Goal: Task Accomplishment & Management: Manage account settings

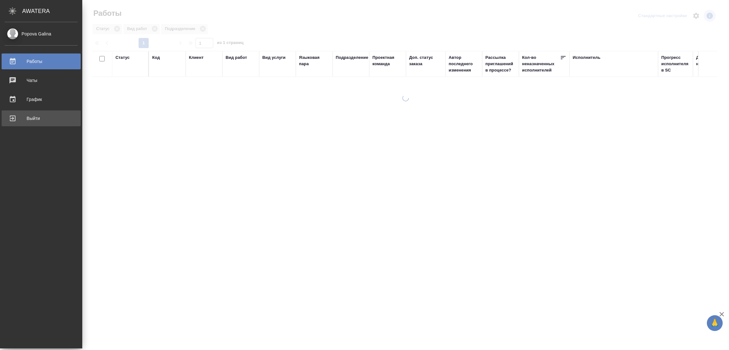
click at [30, 114] on div "Выйти" at bounding box center [41, 118] width 73 height 9
click at [33, 118] on div "Выйти" at bounding box center [41, 118] width 73 height 9
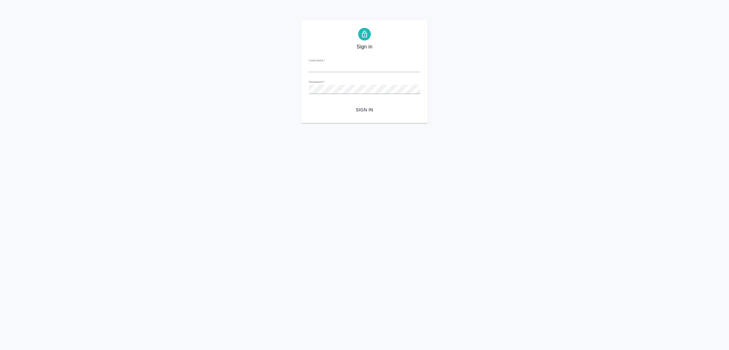
type input "galina.popova@awatera.com"
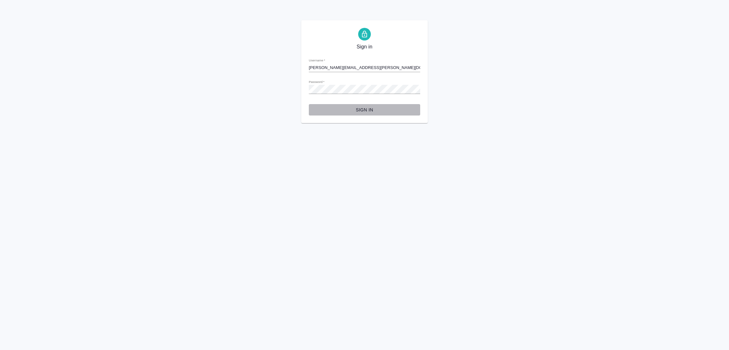
click at [367, 105] on button "Sign in" at bounding box center [364, 110] width 111 height 12
click at [241, 123] on html "Sign in Username   * galina.popova@awatera.com Password   * urlPath   * / Sign …" at bounding box center [364, 61] width 729 height 123
click at [229, 117] on div "Sign in Username   * galina.popova@awatera.com Password   * urlPath   * / Sign …" at bounding box center [364, 71] width 729 height 103
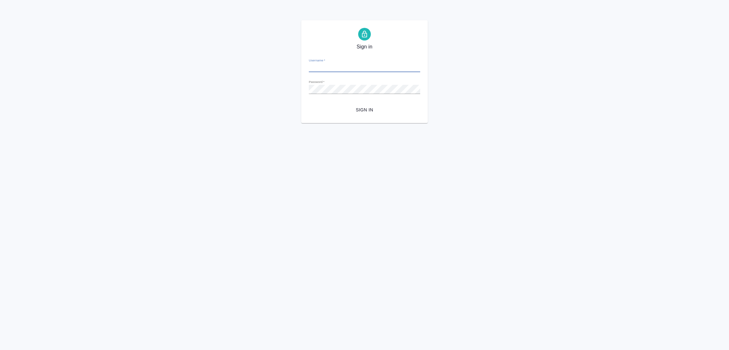
type input "[PERSON_NAME][EMAIL_ADDRESS][PERSON_NAME][DOMAIN_NAME]"
click at [360, 106] on span "Sign in" at bounding box center [364, 110] width 101 height 8
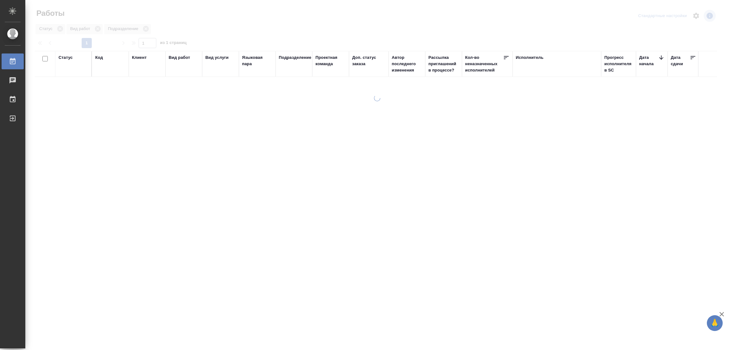
click at [340, 13] on div at bounding box center [377, 141] width 704 height 282
click at [174, 122] on div at bounding box center [377, 188] width 704 height 187
click at [275, 18] on div at bounding box center [377, 141] width 704 height 282
click at [384, 23] on div at bounding box center [378, 15] width 229 height 15
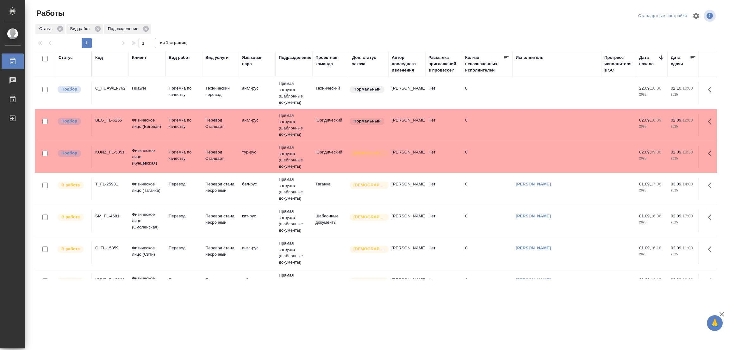
click at [312, 159] on td "Юридический" at bounding box center [330, 157] width 37 height 22
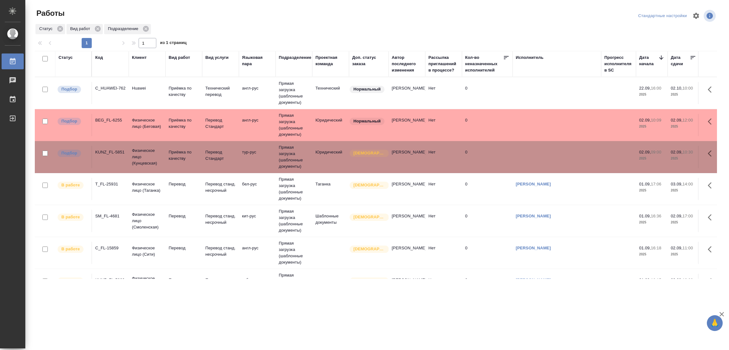
click at [246, 21] on div "Работы" at bounding box center [149, 15] width 229 height 15
click at [290, 186] on td "Прямая загрузка (шаблонные документы)" at bounding box center [294, 189] width 37 height 32
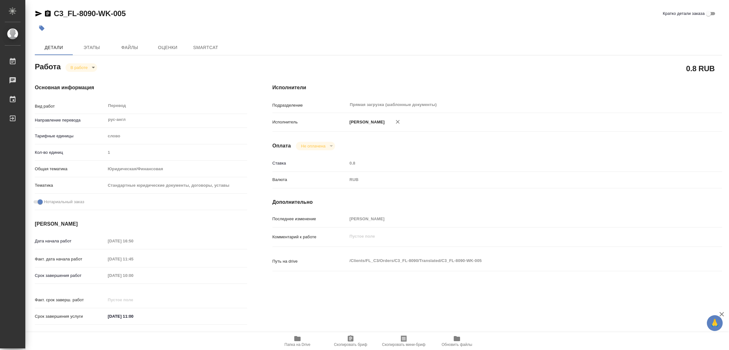
type textarea "x"
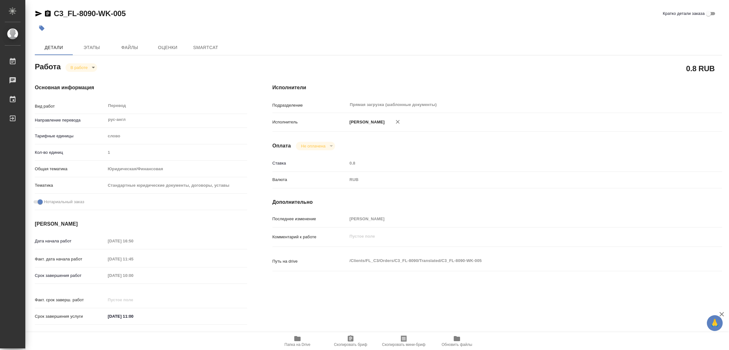
type textarea "x"
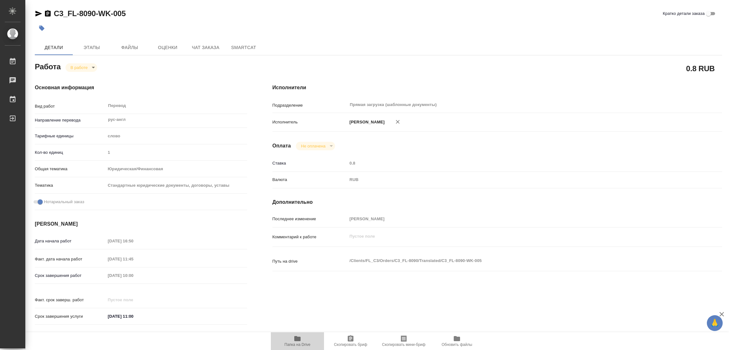
click at [301, 341] on icon "button" at bounding box center [298, 339] width 8 height 8
type textarea "x"
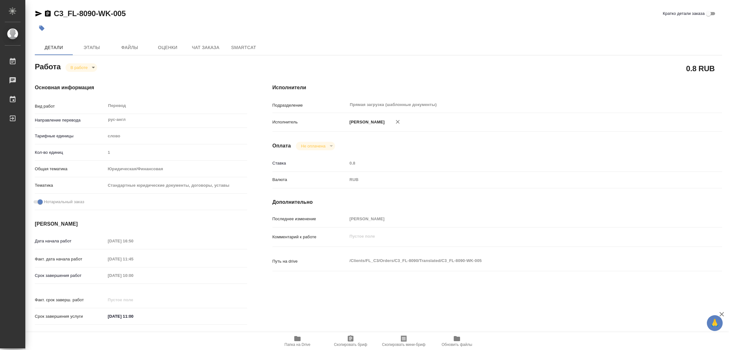
type textarea "x"
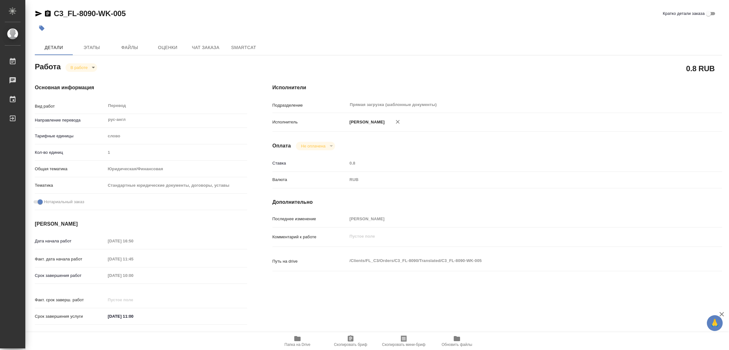
type textarea "x"
click at [92, 46] on span "Этапы" at bounding box center [92, 48] width 30 height 8
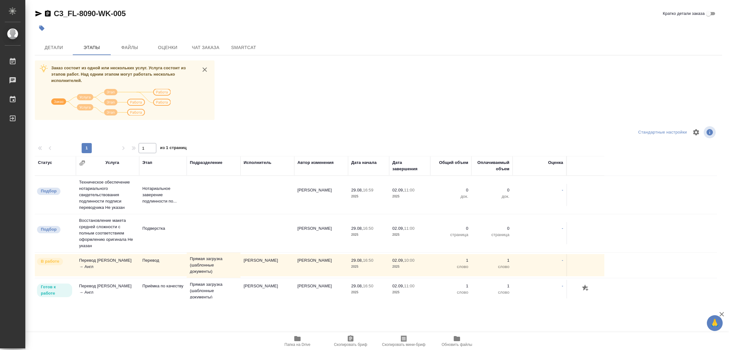
drag, startPoint x: 300, startPoint y: 34, endPoint x: 294, endPoint y: 29, distance: 8.0
click at [300, 33] on div at bounding box center [264, 28] width 458 height 14
click at [400, 97] on div "Заказ состоит из одной или нескольких услуг. Услуга состоит из этапов работ. На…" at bounding box center [378, 179] width 687 height 238
click at [359, 98] on div "Заказ состоит из одной или нескольких услуг. Услуга состоит из этапов работ. На…" at bounding box center [378, 179] width 687 height 238
click at [49, 46] on span "Детали" at bounding box center [54, 48] width 30 height 8
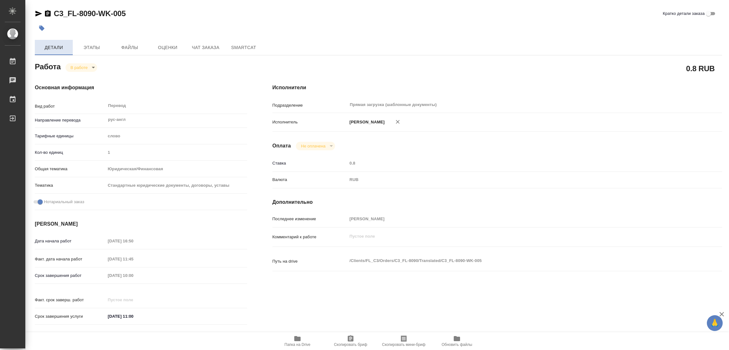
type textarea "x"
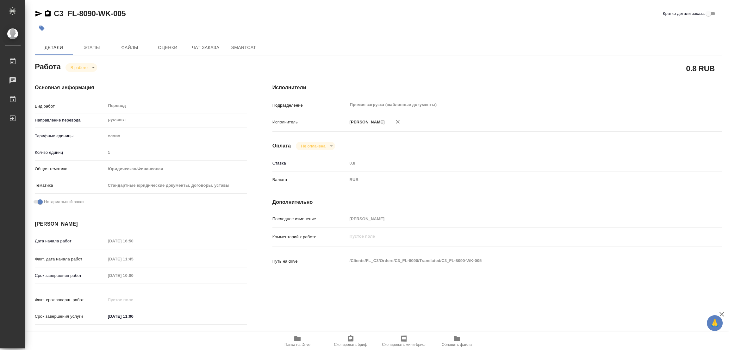
type textarea "x"
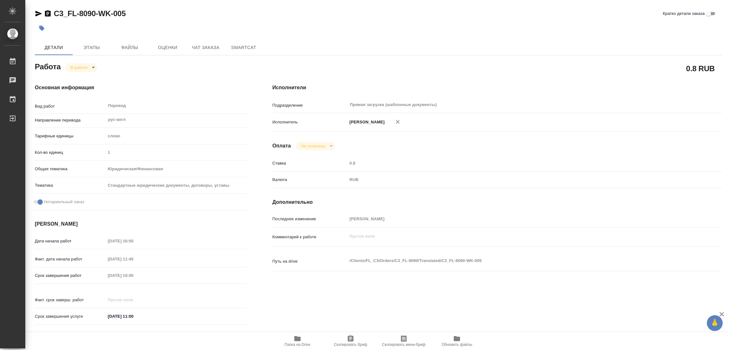
click at [83, 66] on body "🙏 .cls-1 fill:#fff; AWATERA Popova Galina Работы 0 Чаты График Выйти C3_FL-8090…" at bounding box center [364, 175] width 729 height 350
type textarea "x"
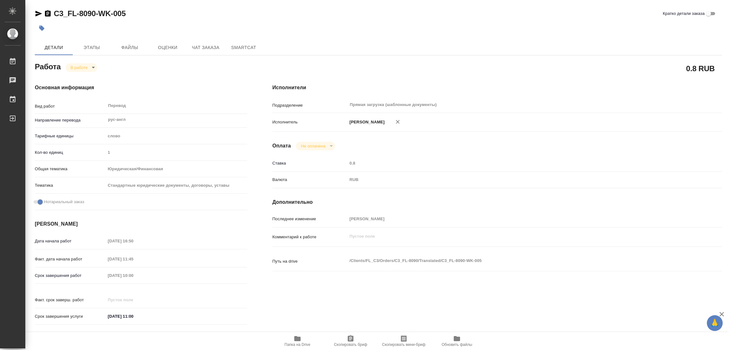
type textarea "x"
click at [76, 78] on button "Выполнен" at bounding box center [82, 78] width 23 height 7
type textarea "x"
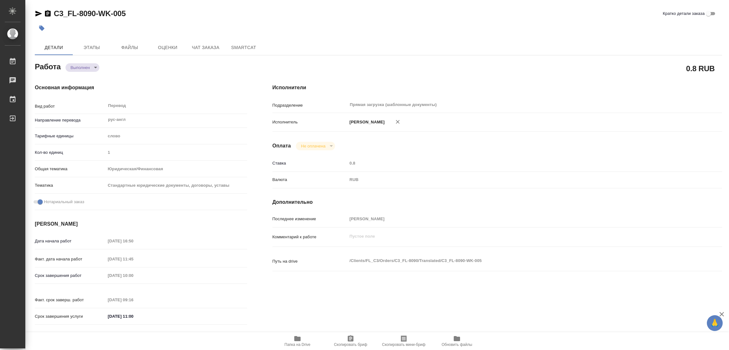
type textarea "x"
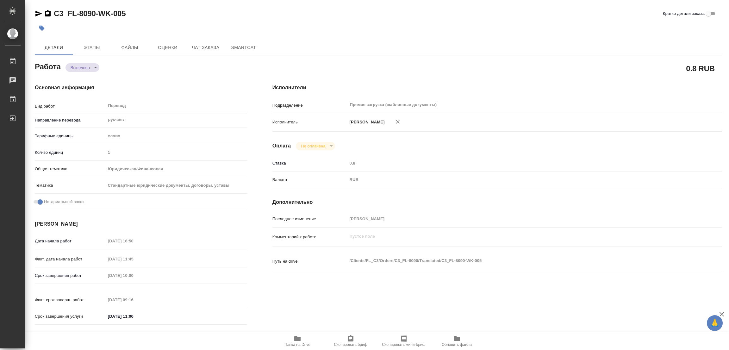
type textarea "x"
click at [42, 27] on icon "button" at bounding box center [41, 28] width 5 height 5
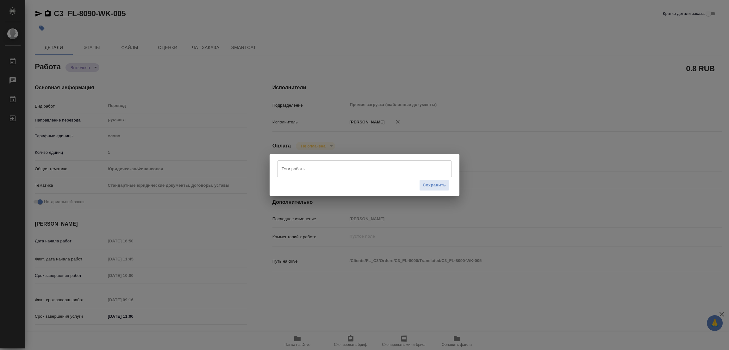
type textarea "x"
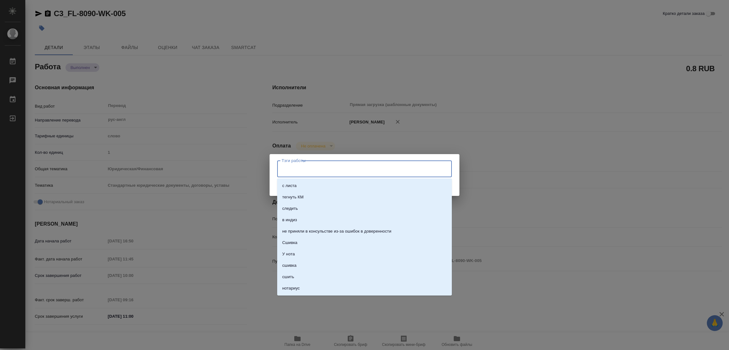
click at [303, 166] on input "Тэги работы" at bounding box center [358, 168] width 157 height 11
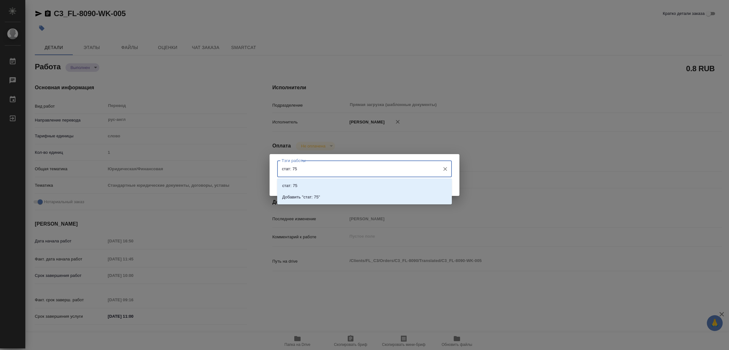
type input "стат: 750"
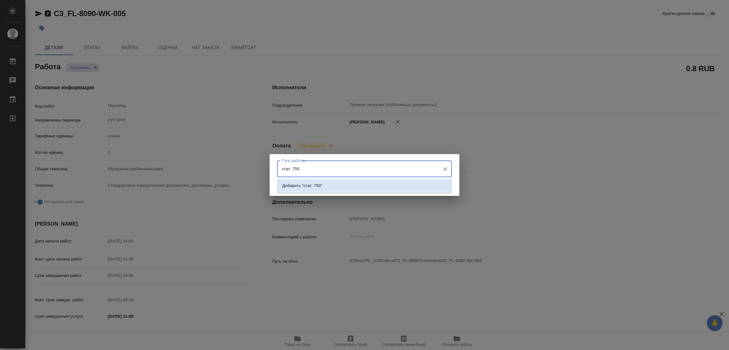
click at [318, 188] on p "Добавить "стат: 750"" at bounding box center [302, 186] width 40 height 6
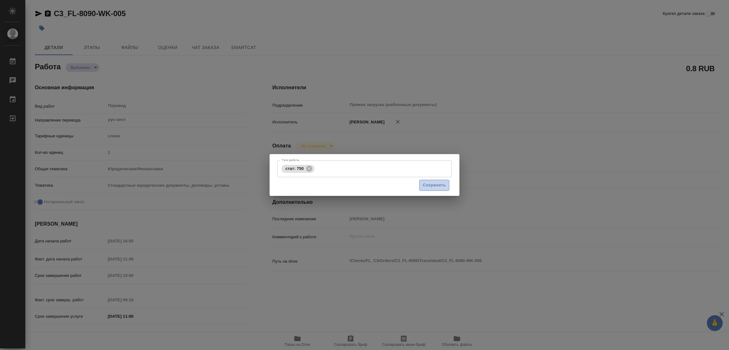
click at [439, 181] on button "Сохранить" at bounding box center [434, 185] width 30 height 11
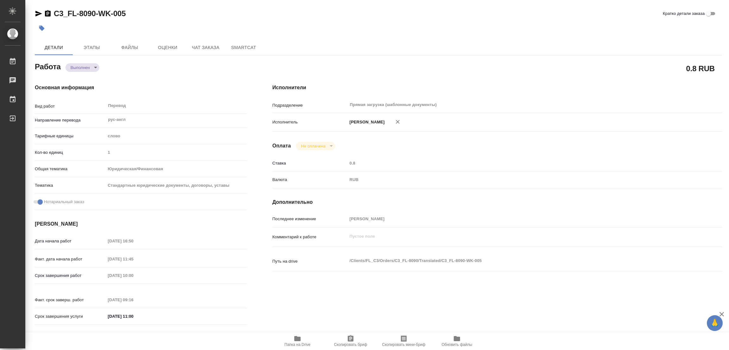
type input "completed"
type textarea "Перевод"
type textarea "x"
type input "рус-англ"
type input "5a8b1489cc6b4906c91bfd90"
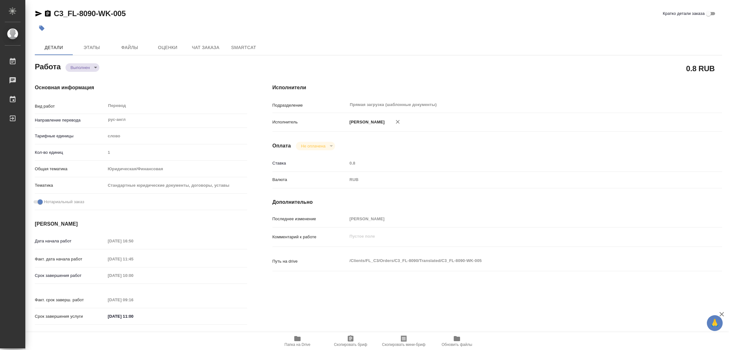
type input "1"
type input "yr-fn"
type input "5f647205b73bc97568ca66bf"
checkbox input "true"
type input "29.08.2025 16:50"
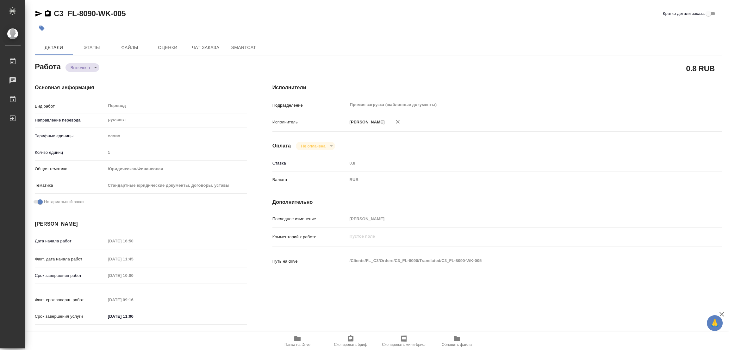
type input "01.09.2025 11:45"
type input "02.09.2025 10:00"
type input "02.09.2025 09:16"
type input "02.09.2025 11:00"
type input "Прямая загрузка (шаблонные документы)"
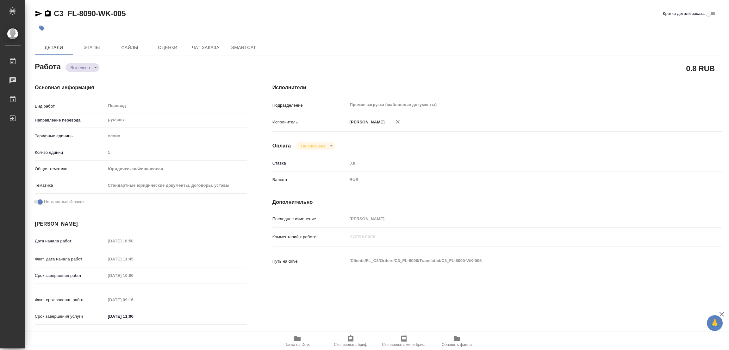
type input "notPayed"
type input "0.8"
type input "RUB"
type input "[PERSON_NAME]"
type textarea "x"
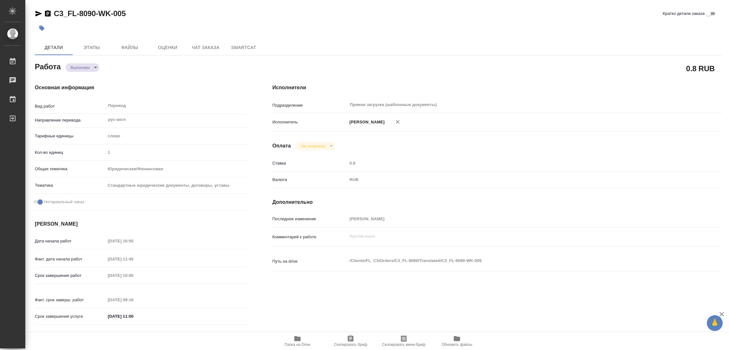
type textarea "/Clients/FL_C3/Orders/C3_FL-8090/Translated/C3_FL-8090-WK-005"
type textarea "x"
type input "C3_FL-8090"
type input "Перевод Стандарт"
type input "Корректура, Приёмка по качеству, Редактура, Перевод, Постредактура машинного пе…"
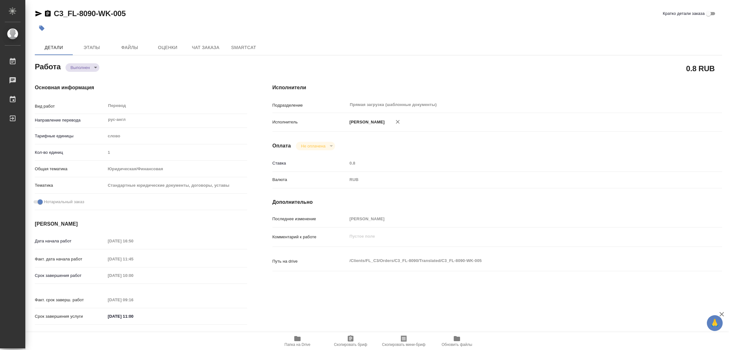
type input "[PERSON_NAME]"
type input "/Clients/FL_C3/Orders/C3_FL-8090"
type textarea "x"
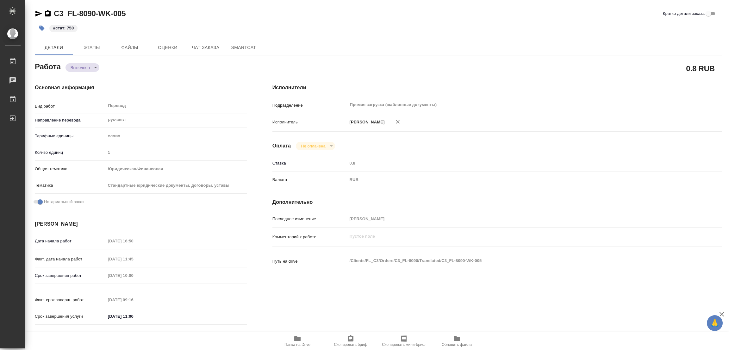
type textarea "x"
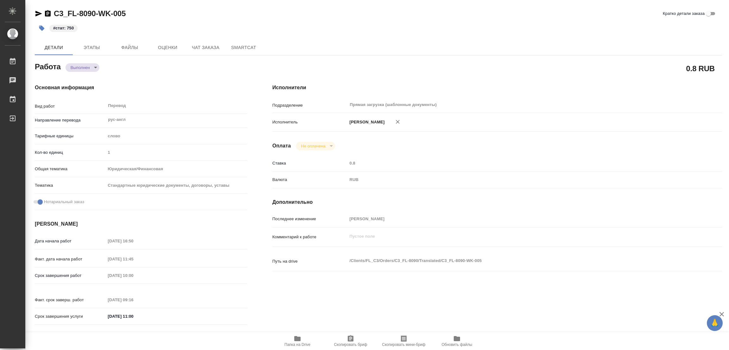
type textarea "x"
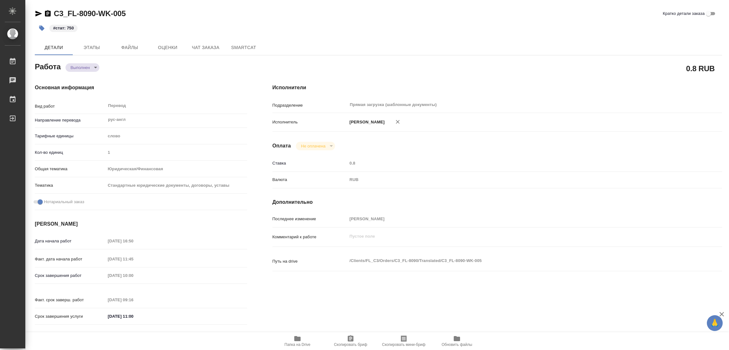
type textarea "x"
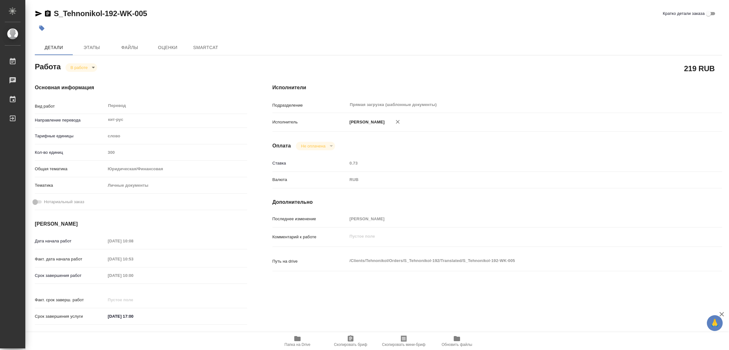
type textarea "x"
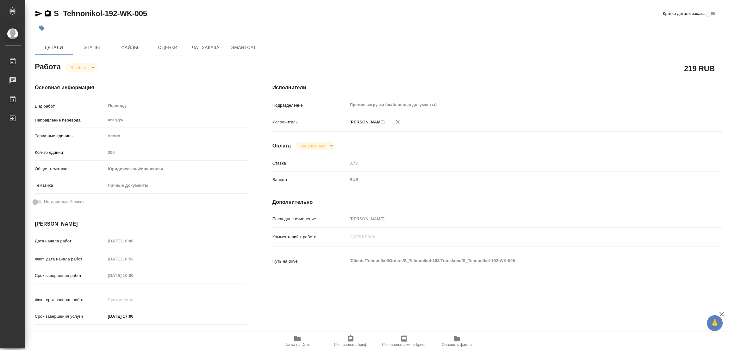
type textarea "x"
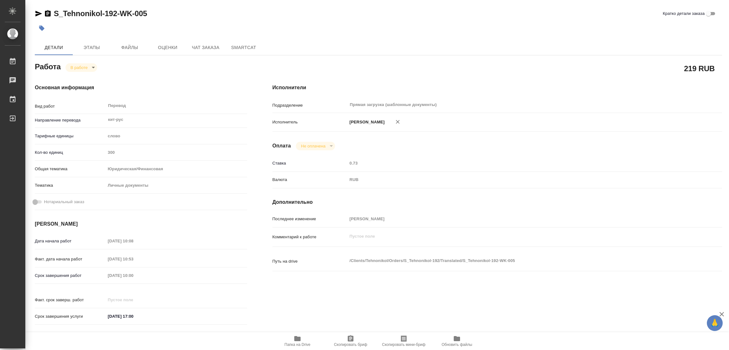
type textarea "x"
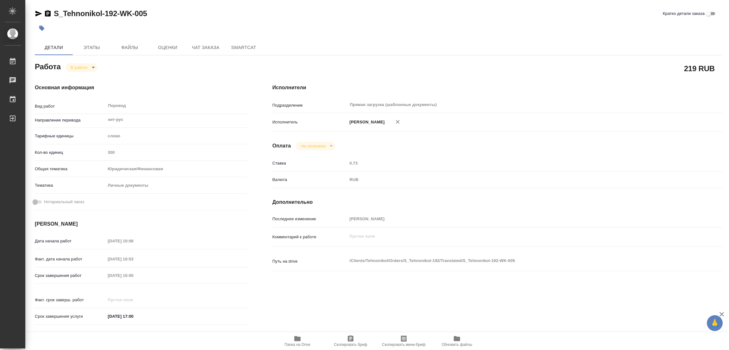
click at [297, 338] on icon "button" at bounding box center [297, 338] width 6 height 5
click at [86, 45] on span "Этапы" at bounding box center [92, 48] width 30 height 8
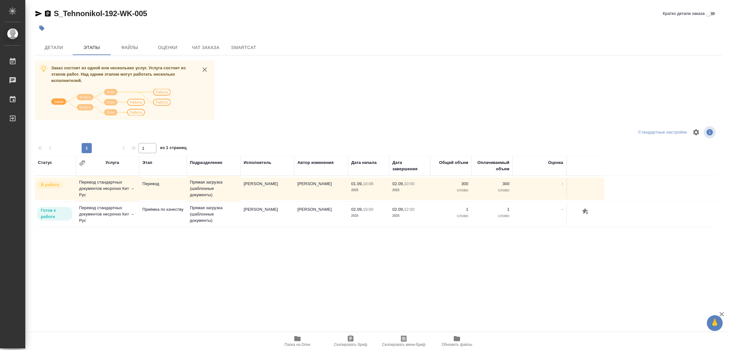
click at [499, 17] on div "S_Tehnonikol-192-WK-005 Кратко детали заказа" at bounding box center [378, 14] width 687 height 10
click at [318, 83] on div "Заказ состоит из одной или нескольких услуг. Услуга состоит из этапов работ. На…" at bounding box center [378, 179] width 687 height 238
click at [59, 42] on button "Детали" at bounding box center [54, 47] width 38 height 15
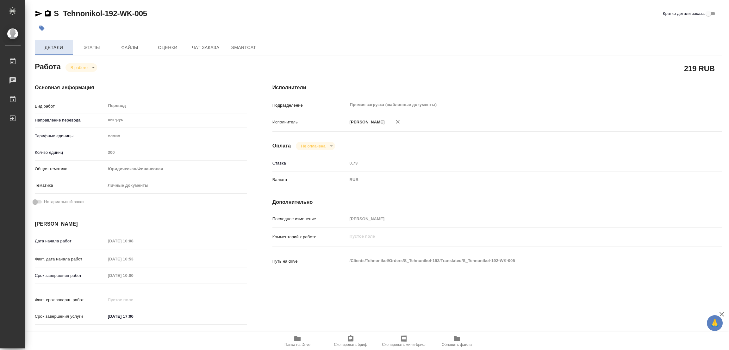
type textarea "x"
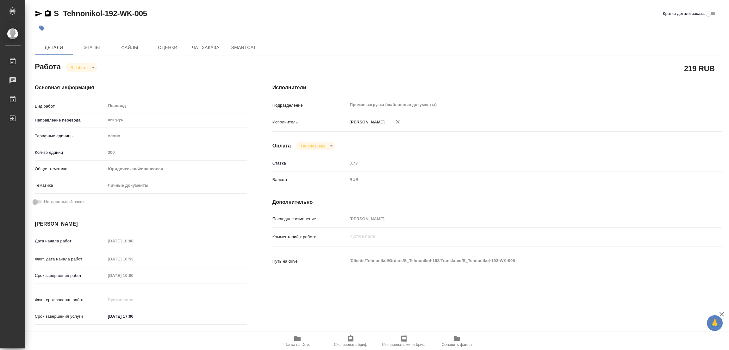
type textarea "x"
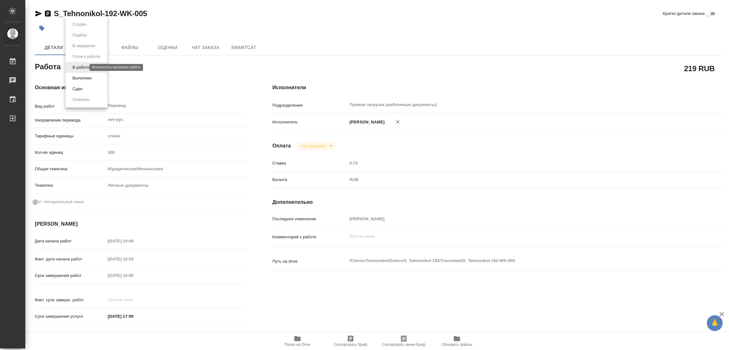
click at [79, 66] on body "🙏 .cls-1 fill:#fff; AWATERA Popova Galina Работы 0 Чаты График Выйти S_Tehnonik…" at bounding box center [364, 175] width 729 height 350
type textarea "x"
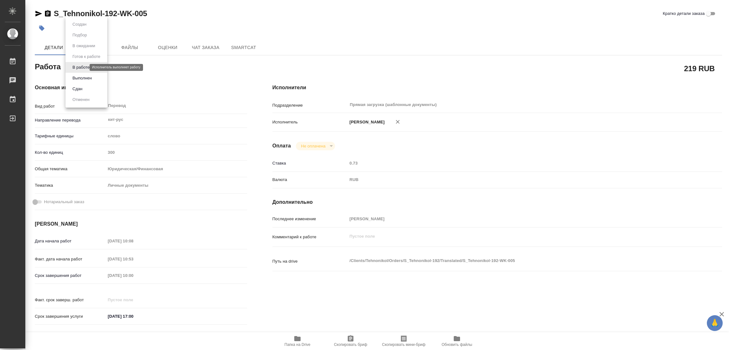
type textarea "x"
click at [86, 79] on button "Выполнен" at bounding box center [82, 78] width 23 height 7
type textarea "x"
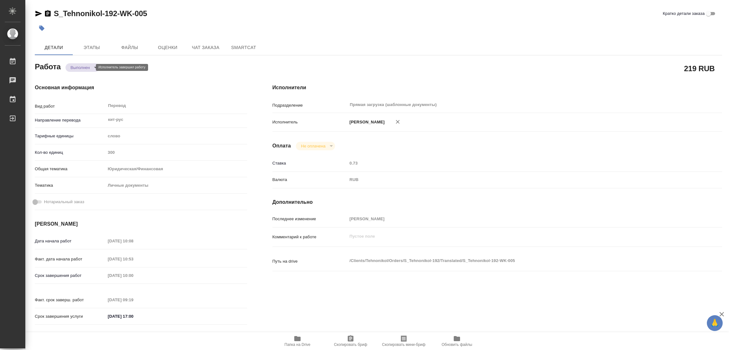
type textarea "x"
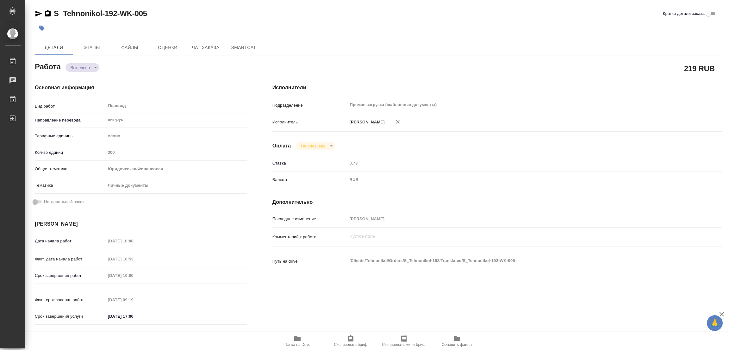
type textarea "x"
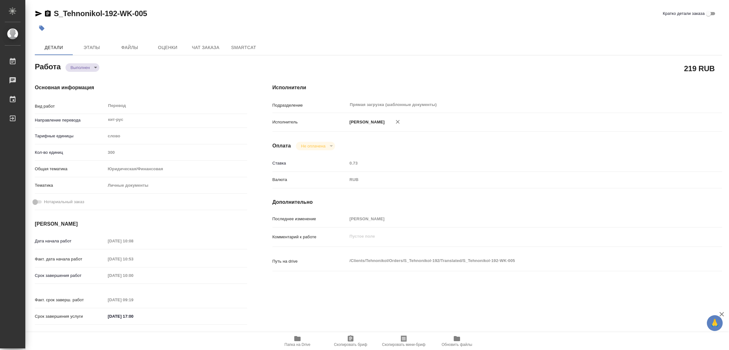
type textarea "x"
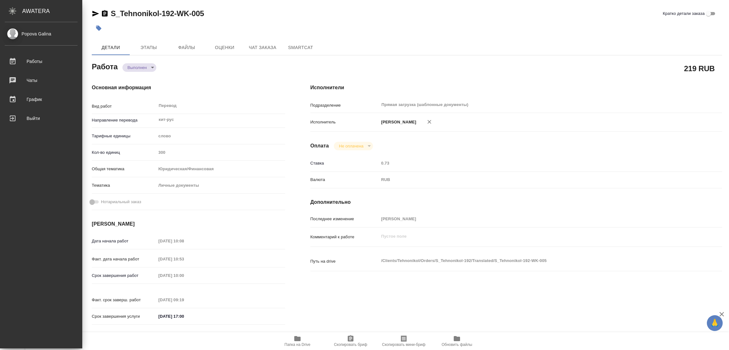
type textarea "x"
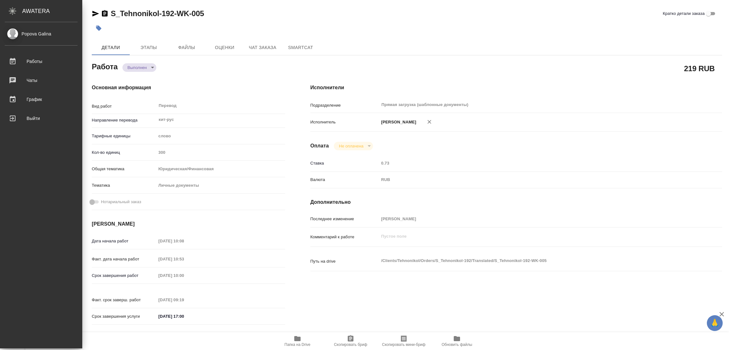
type textarea "x"
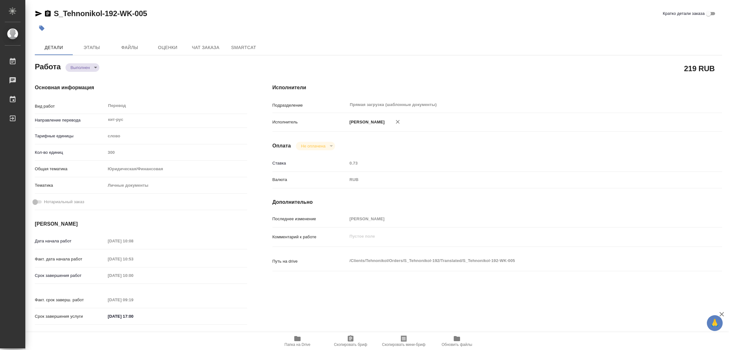
click at [44, 27] on icon "button" at bounding box center [42, 28] width 6 height 6
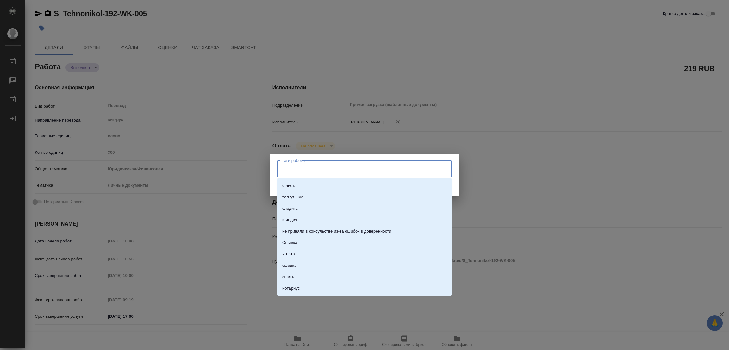
click at [291, 170] on input "Тэги работы" at bounding box center [358, 168] width 157 height 11
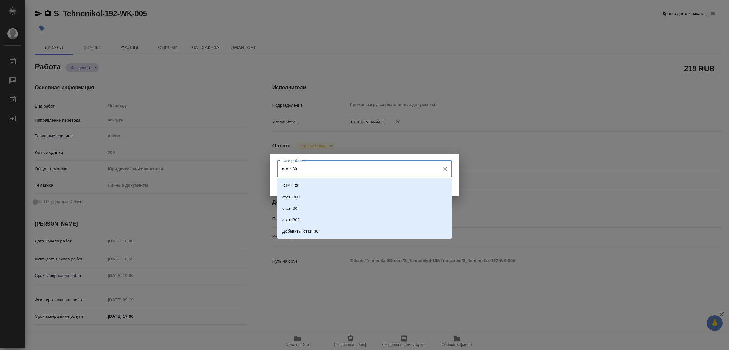
type input "стат: 300"
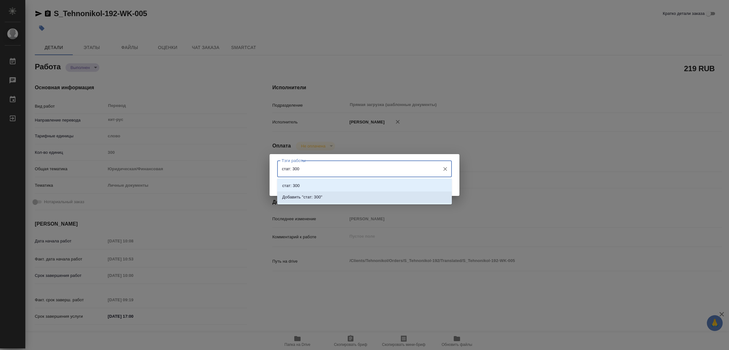
click at [316, 196] on p "Добавить "стат: 300"" at bounding box center [302, 197] width 40 height 6
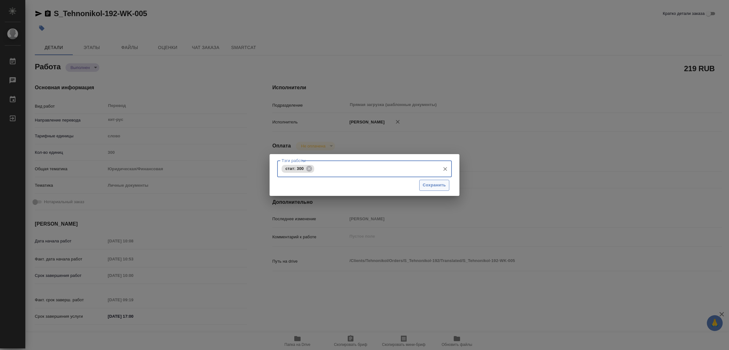
click at [440, 187] on span "Сохранить" at bounding box center [434, 185] width 23 height 7
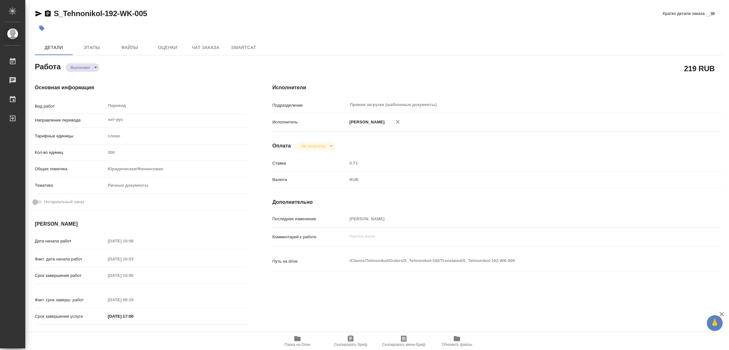
type input "completed"
type textarea "Перевод"
type textarea "x"
type input "кит-рус"
type input "5a8b1489cc6b4906c91bfd90"
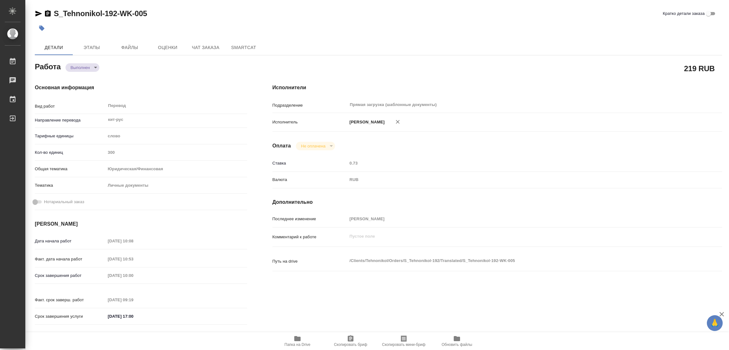
type input "300"
type input "yr-fn"
type input "5a8b8b956a9677013d343cfe"
type input "01.09.2025 10:08"
type input "01.09.2025 10:53"
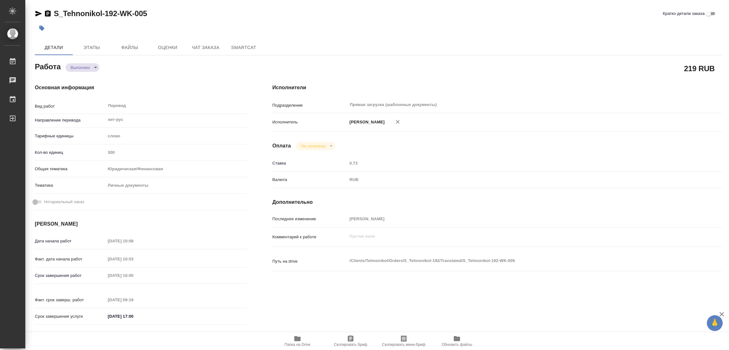
type input "02.09.2025 10:00"
type input "02.09.2025 09:19"
type input "03.09.2025 17:00"
type input "Прямая загрузка (шаблонные документы)"
type input "notPayed"
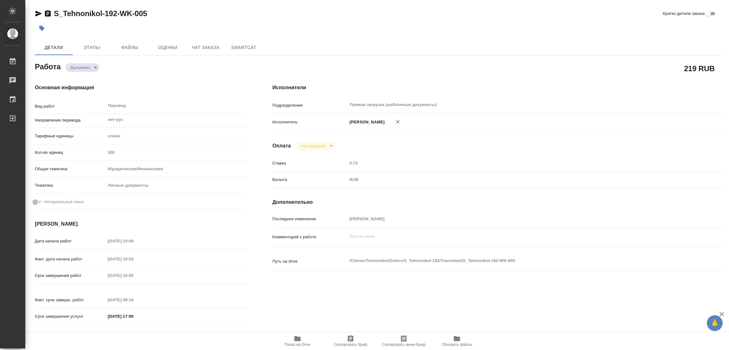
type input "0.73"
type input "RUB"
type input "[PERSON_NAME]"
type textarea "x"
type textarea "/Clients/Tehnonikol/Orders/S_Tehnonikol-192/Translated/S_Tehnonikol-192-WK-005"
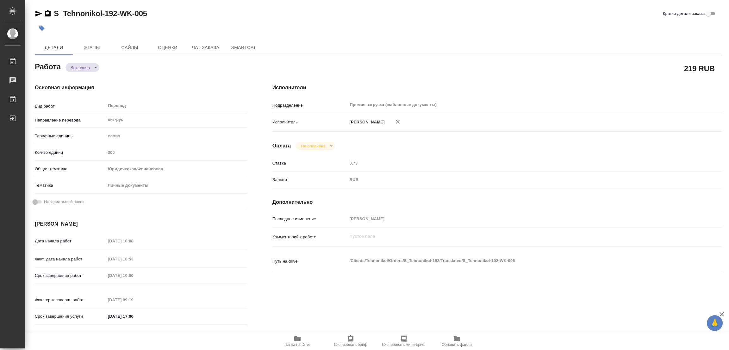
type textarea "x"
type input "S_Tehnonikol-192"
type input "Перевод стандартных документов несрочно"
type input "Приёмка по качеству, Перевод, Корректура, Постредактура машинного перевода, Ред…"
type input "[PERSON_NAME], [PERSON_NAME]"
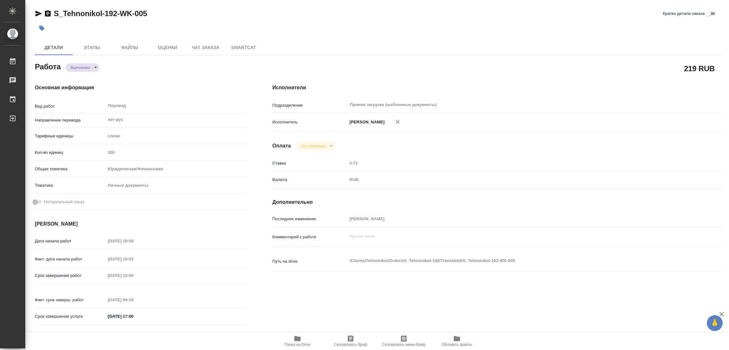
type input "/Clients/Tehnonikol/Orders/S_Tehnonikol-192"
type textarea "x"
type textarea "кит-рус паспорта КНР"
type textarea "x"
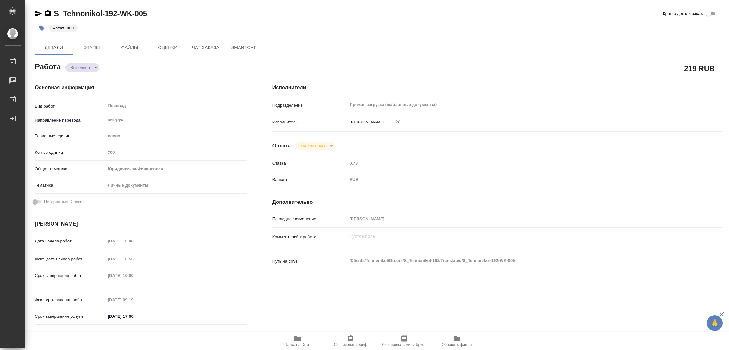
type textarea "x"
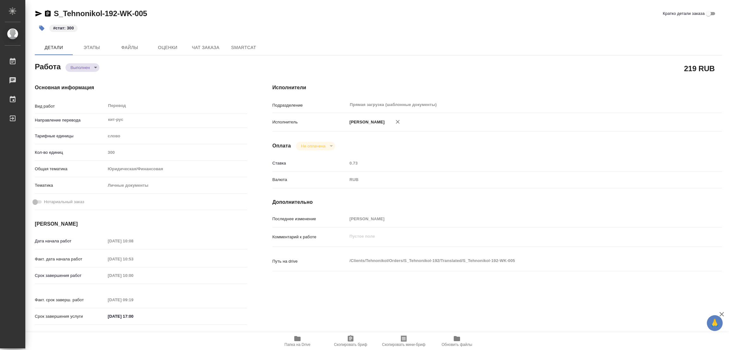
type textarea "x"
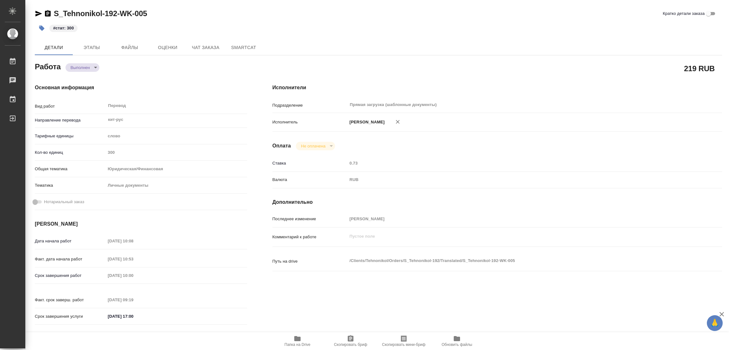
type textarea "x"
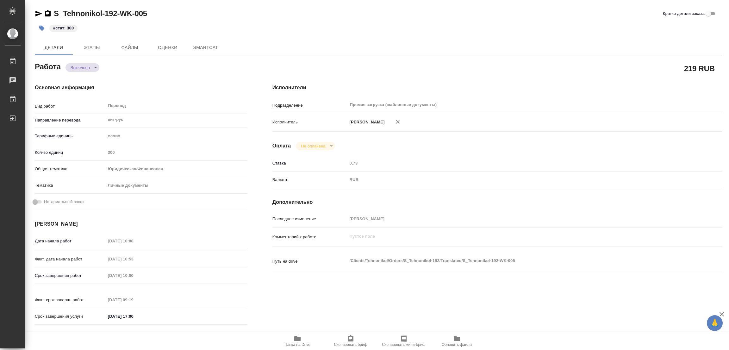
type textarea "x"
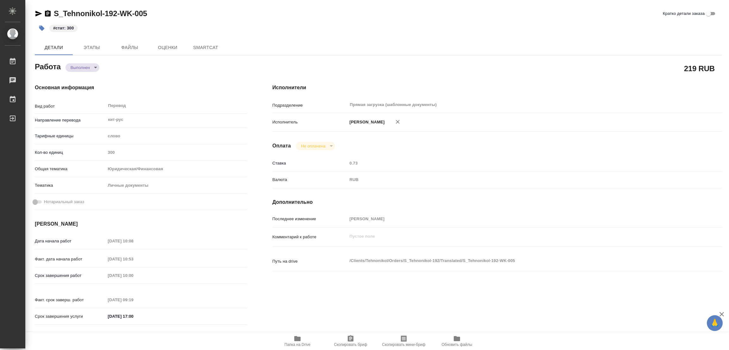
type textarea "x"
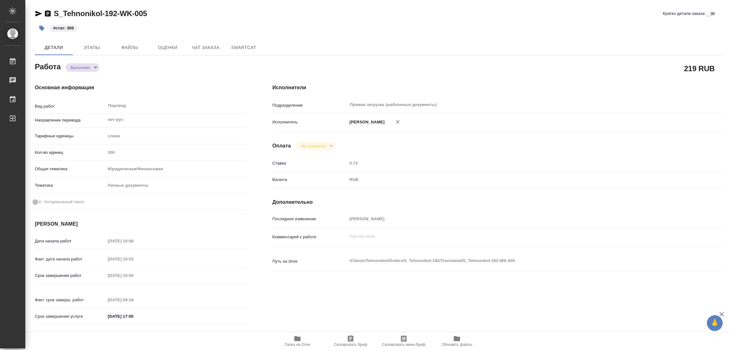
type textarea "x"
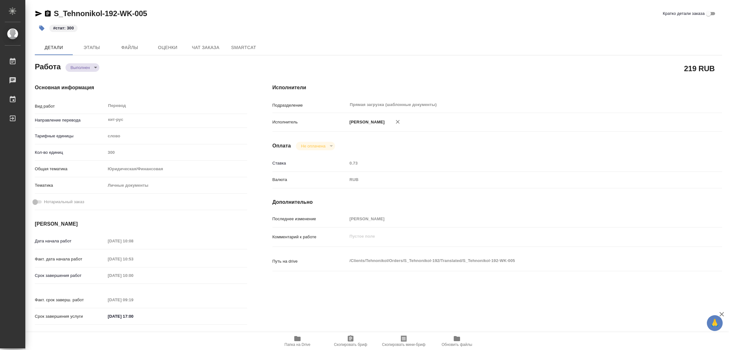
type textarea "x"
